Goal: Task Accomplishment & Management: Manage account settings

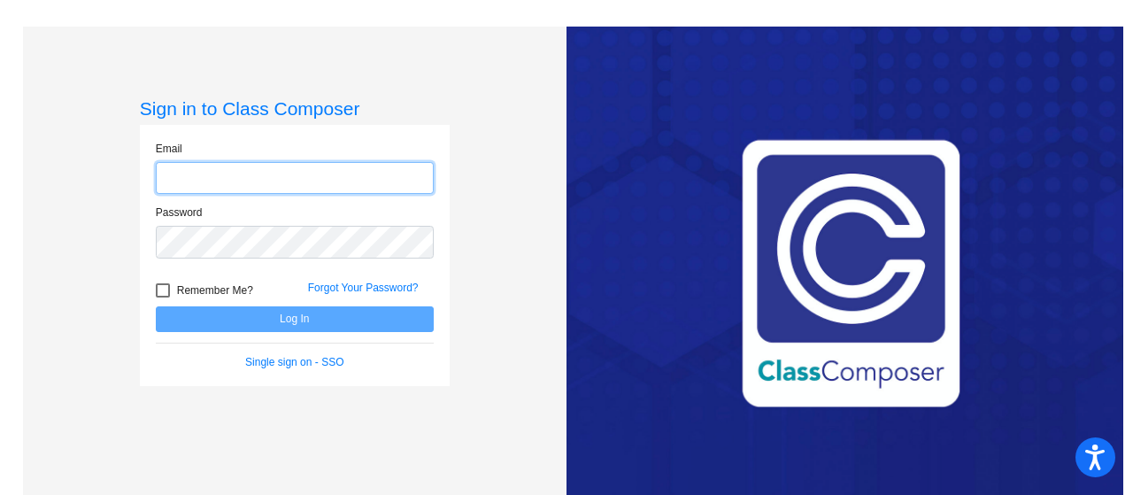
type input "jacobt@bbhcsd.org"
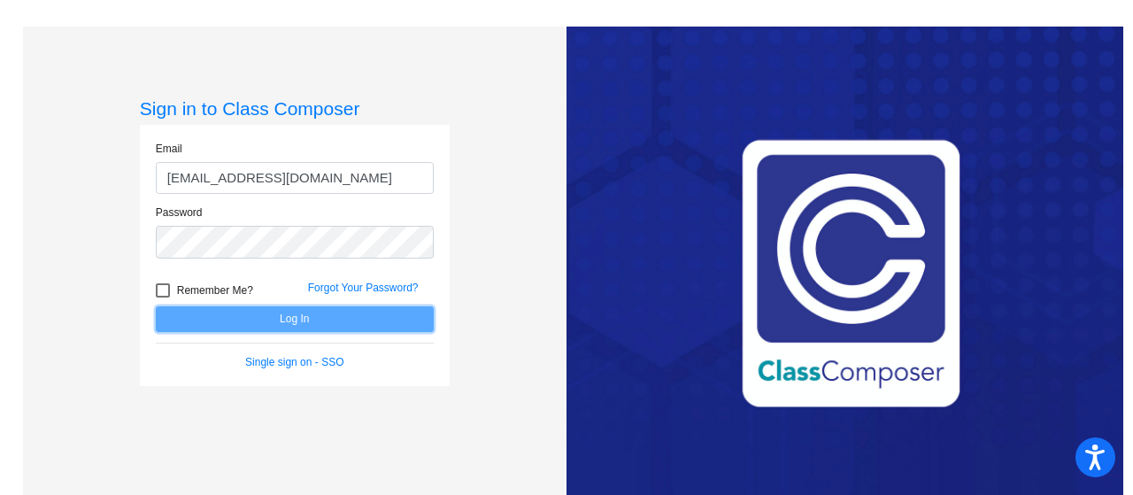
click at [259, 316] on button "Log In" at bounding box center [295, 319] width 278 height 26
